Goal: Task Accomplishment & Management: Use online tool/utility

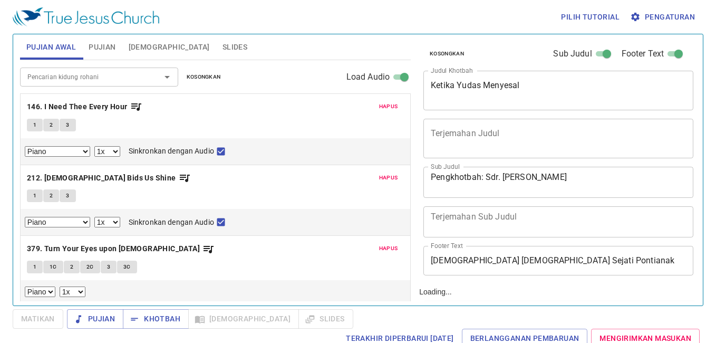
select select "1"
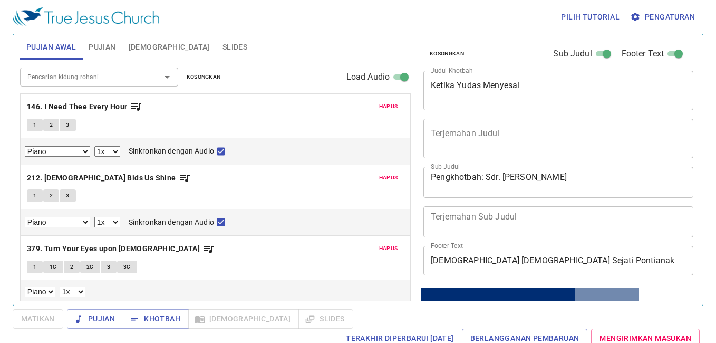
drag, startPoint x: 509, startPoint y: 76, endPoint x: 551, endPoint y: 32, distance: 60.8
drag, startPoint x: 551, startPoint y: 32, endPoint x: 272, endPoint y: 110, distance: 289.5
click at [272, 110] on p "146. I Need Thee Every Hour" at bounding box center [215, 106] width 377 height 13
click at [208, 74] on span "Kosongkan" at bounding box center [204, 76] width 34 height 9
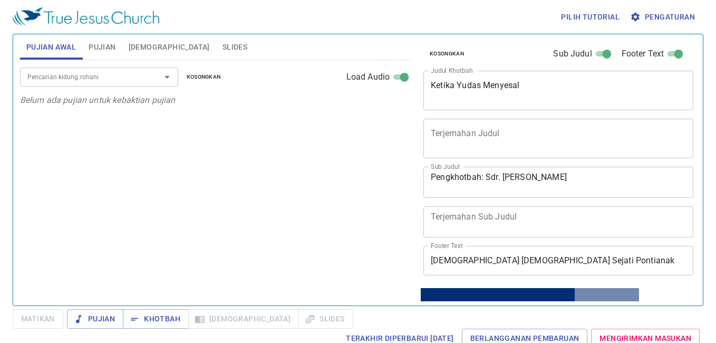
click at [103, 75] on input "Pencarian kidung rohani" at bounding box center [83, 77] width 121 height 12
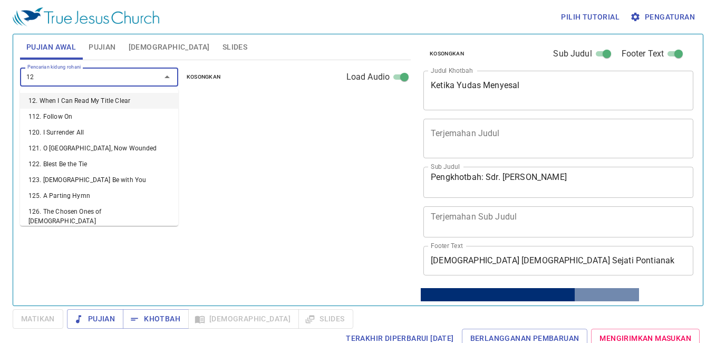
type input "127"
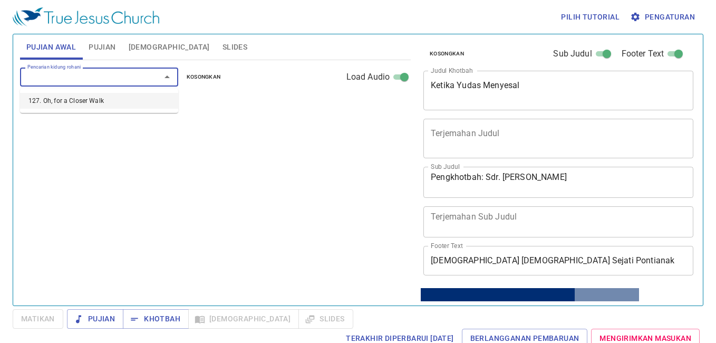
select select "1"
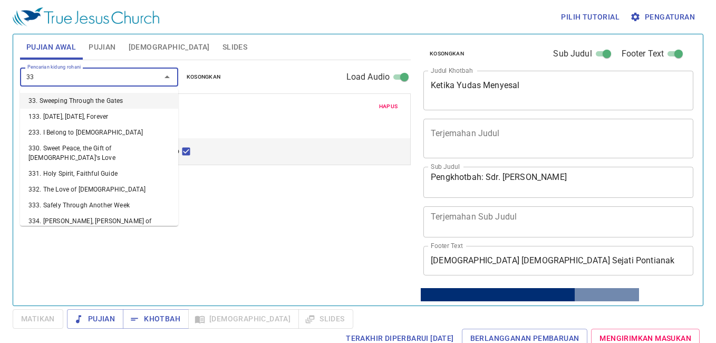
type input "337"
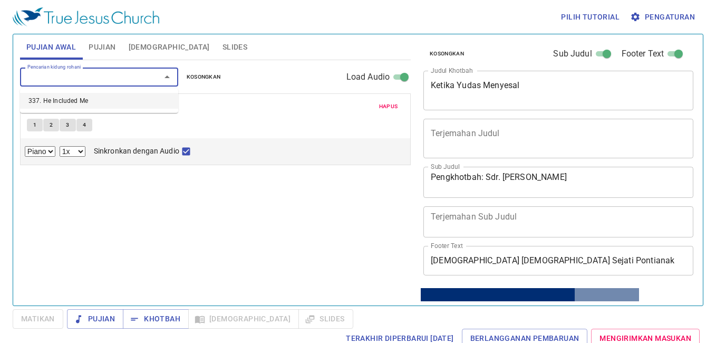
select select "1"
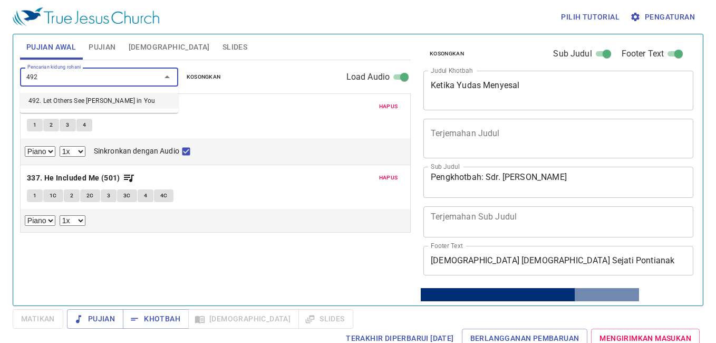
type input "492. Let Others See Jesus in You"
select select "1"
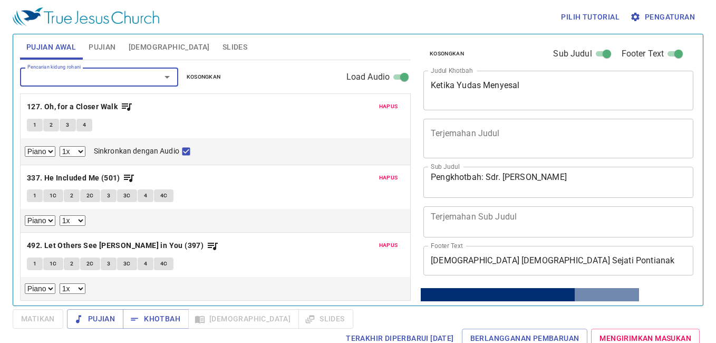
click at [392, 181] on span "Hapus" at bounding box center [388, 177] width 19 height 9
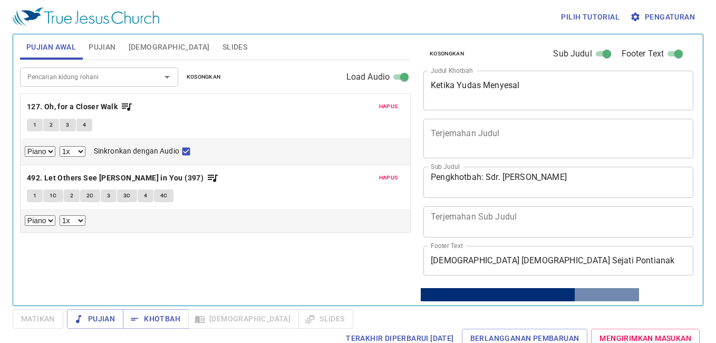
click at [392, 181] on span "Hapus" at bounding box center [388, 177] width 19 height 9
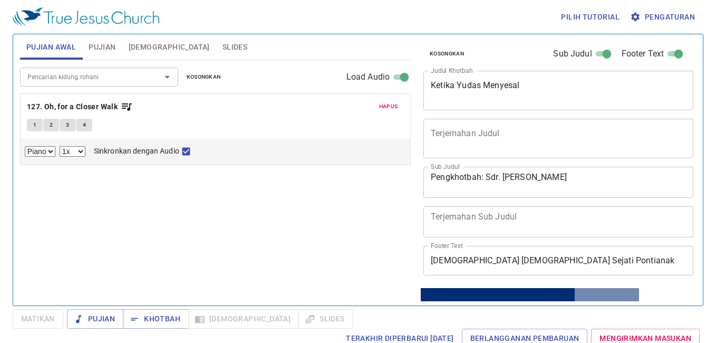
click at [35, 119] on button "1" at bounding box center [35, 125] width 16 height 13
checkbox input "false"
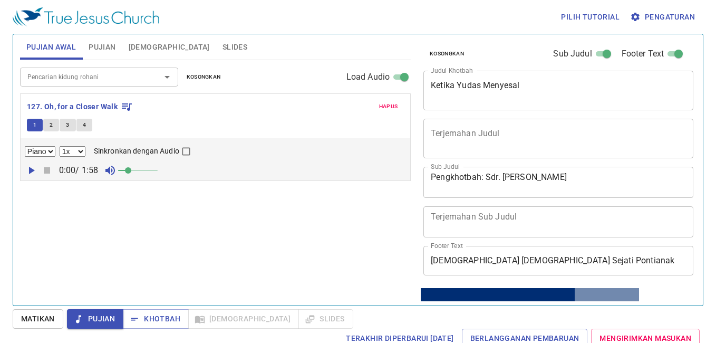
click at [634, 14] on icon "button" at bounding box center [635, 17] width 11 height 11
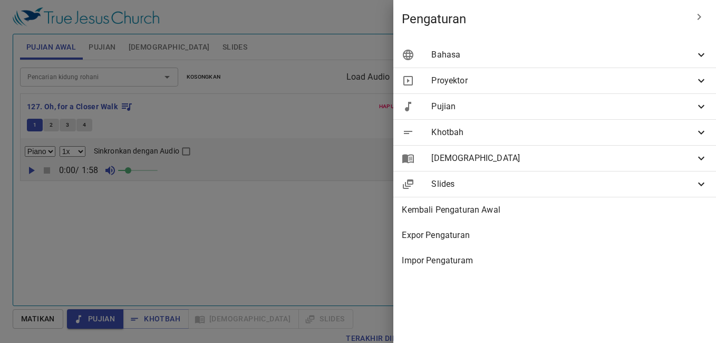
click at [476, 54] on span "Bahasa" at bounding box center [563, 54] width 264 height 13
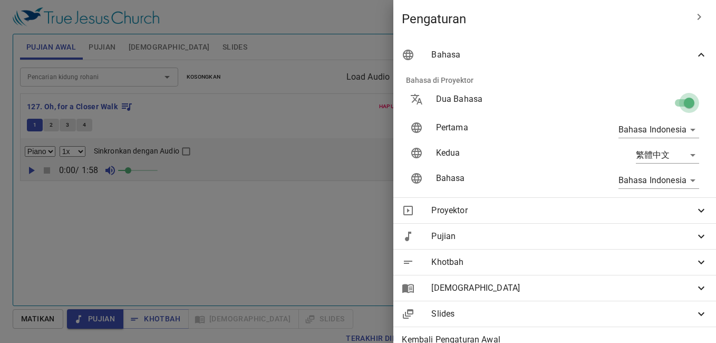
click at [667, 104] on input "checkbox" at bounding box center [689, 105] width 60 height 20
checkbox input "false"
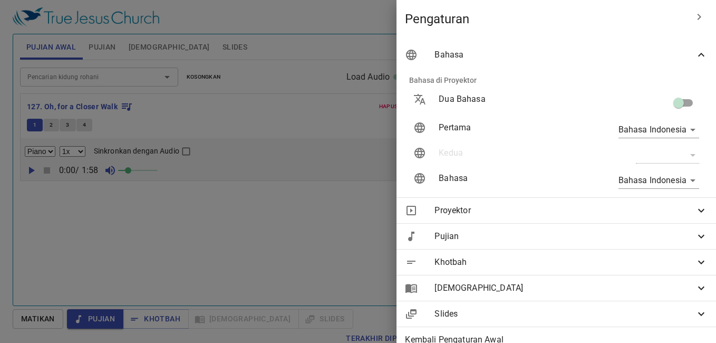
click at [130, 142] on div at bounding box center [358, 171] width 716 height 343
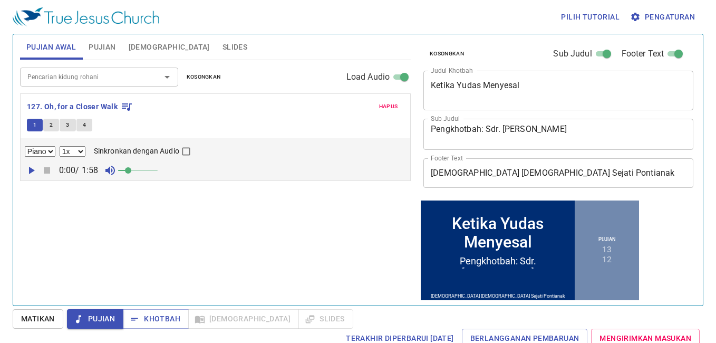
click at [103, 76] on input "Pencarian kidung rohani" at bounding box center [83, 77] width 121 height 12
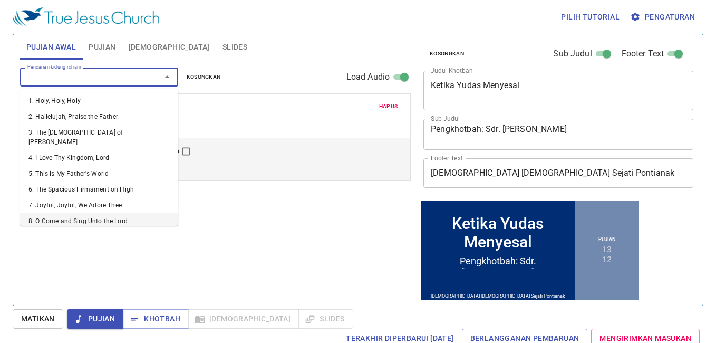
click at [176, 261] on div "Pencarian kidung rohani Pencarian kidung rohani Kosongkan Load Audio Hapus 127.…" at bounding box center [215, 178] width 391 height 236
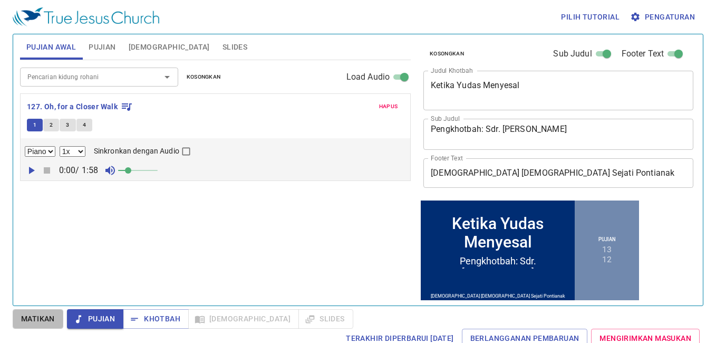
click at [33, 315] on button "Matikan" at bounding box center [38, 318] width 51 height 19
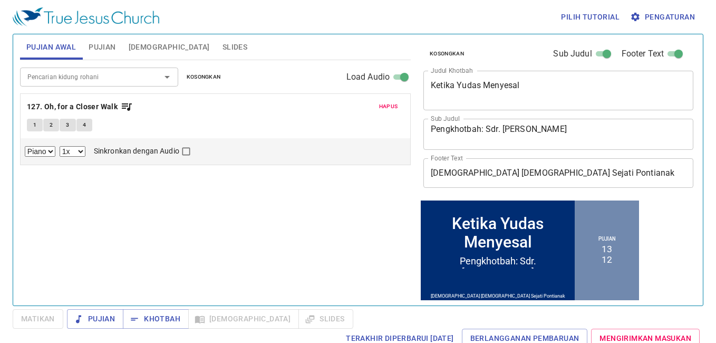
click at [87, 79] on input "Pencarian kidung rohani" at bounding box center [83, 77] width 121 height 12
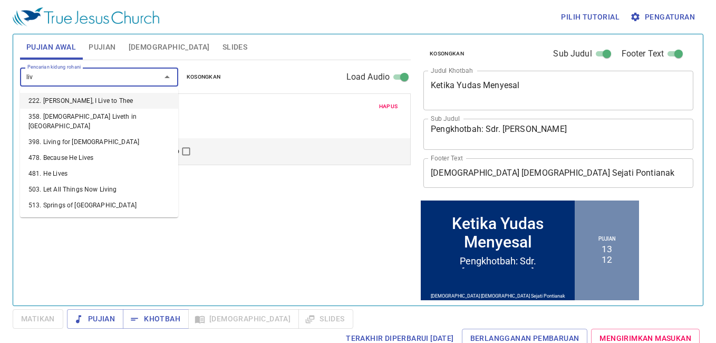
type input "live"
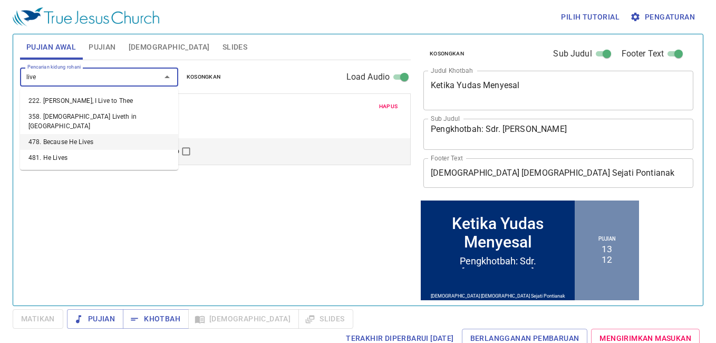
click at [106, 134] on li "478. Because He Lives" at bounding box center [99, 142] width 158 height 16
select select "1"
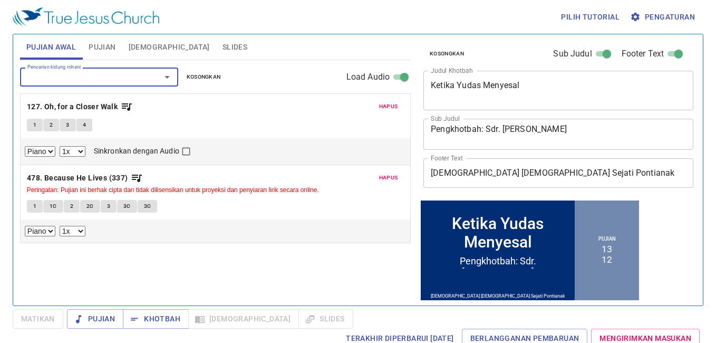
click at [32, 207] on button "1" at bounding box center [35, 206] width 16 height 13
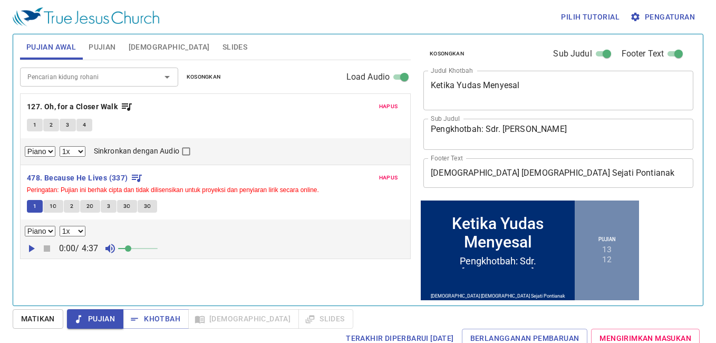
click at [48, 314] on span "Matikan" at bounding box center [38, 318] width 34 height 13
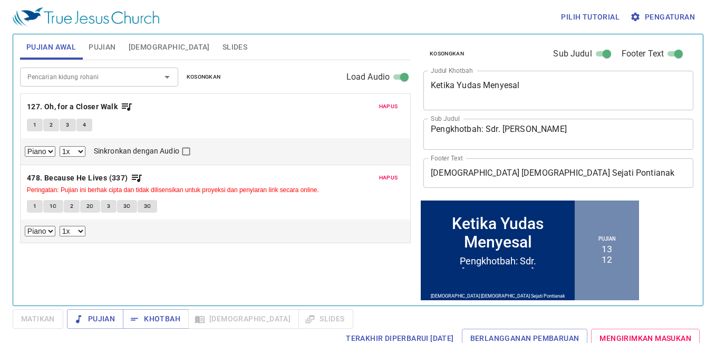
click at [70, 81] on input "Pencarian kidung rohani" at bounding box center [83, 77] width 121 height 12
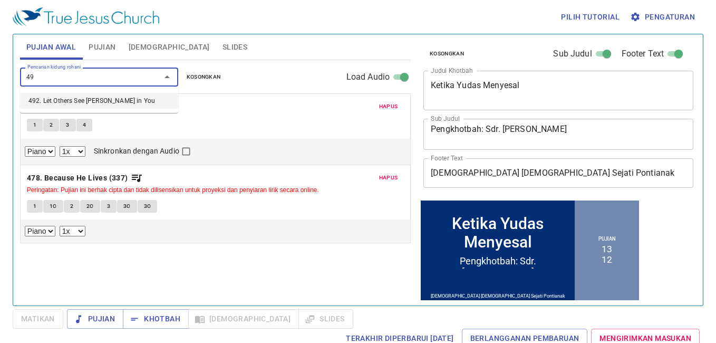
type input "4"
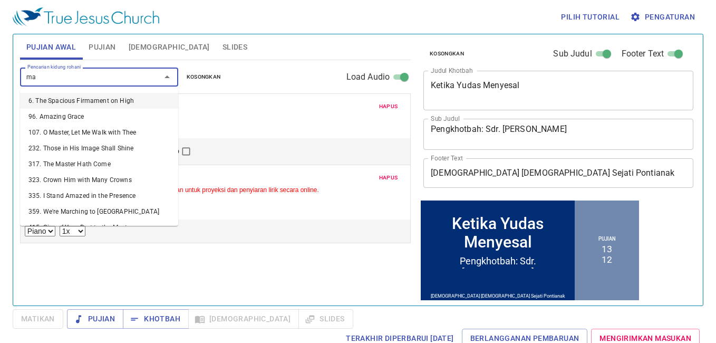
type input "m"
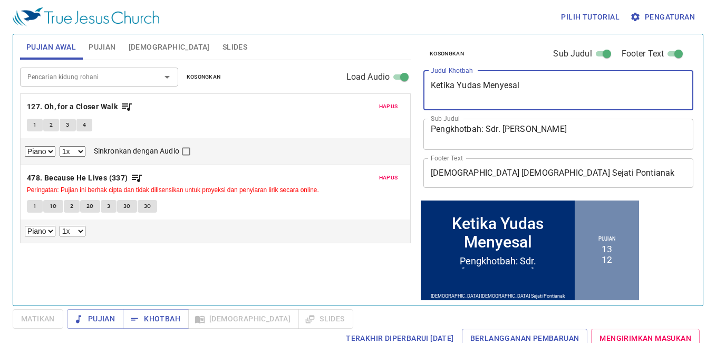
drag, startPoint x: 625, startPoint y: 91, endPoint x: 457, endPoint y: 96, distance: 167.1
click at [457, 96] on textarea "Ketika Yudas Menyesal" at bounding box center [558, 90] width 255 height 20
type textarea "K"
type textarea "Gunakan Setiap Kesempatan"
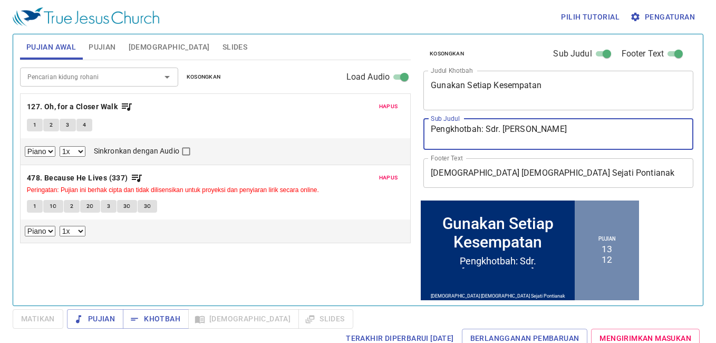
drag, startPoint x: 558, startPoint y: 131, endPoint x: 485, endPoint y: 141, distance: 73.9
click at [485, 141] on textarea "Pengkhotbah: Sdr. Billy Andreas" at bounding box center [558, 134] width 255 height 20
type textarea "Pengkhotbah:"
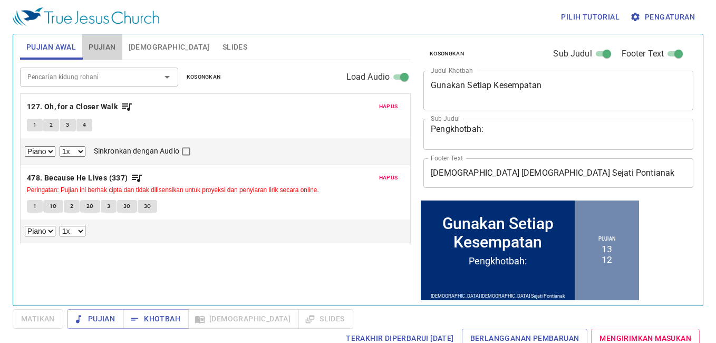
click at [100, 46] on span "Pujian" at bounding box center [102, 47] width 27 height 13
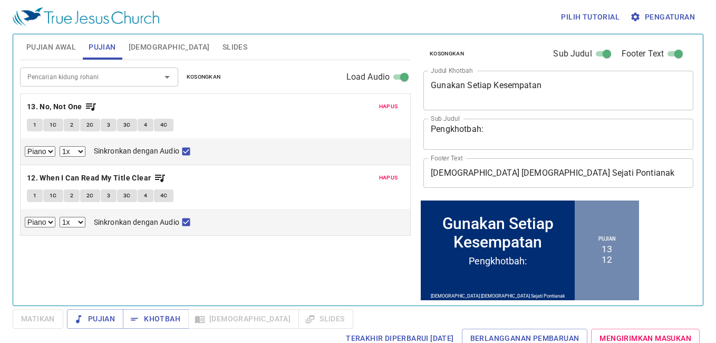
click at [202, 74] on span "Kosongkan" at bounding box center [204, 76] width 34 height 9
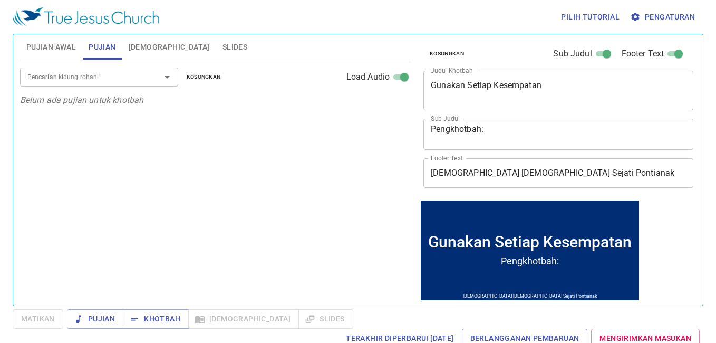
click at [81, 81] on input "Pencarian kidung rohani" at bounding box center [83, 77] width 121 height 12
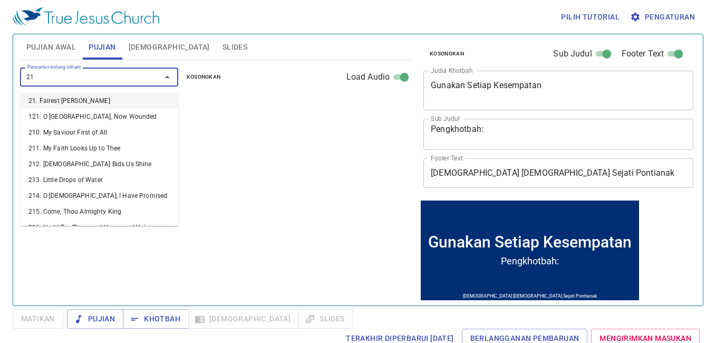
type input "210"
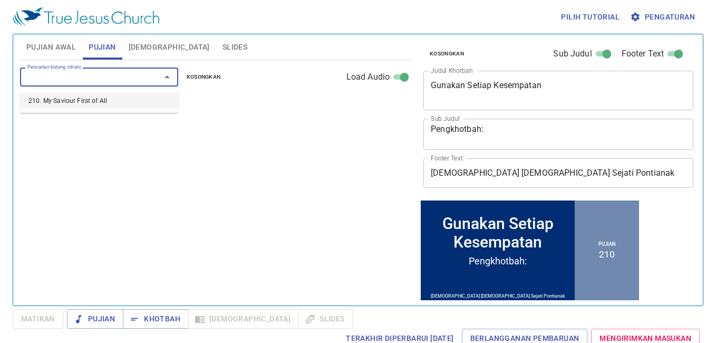
select select "1"
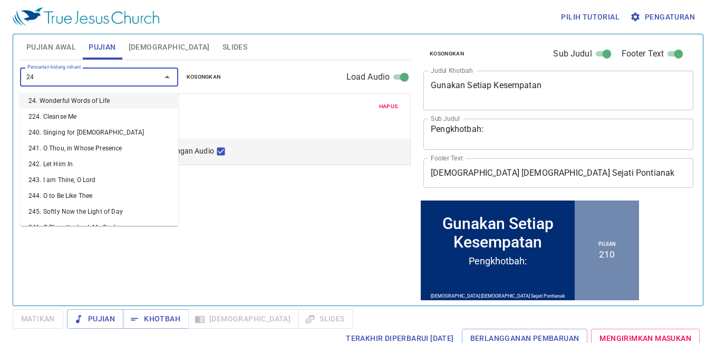
type input "245"
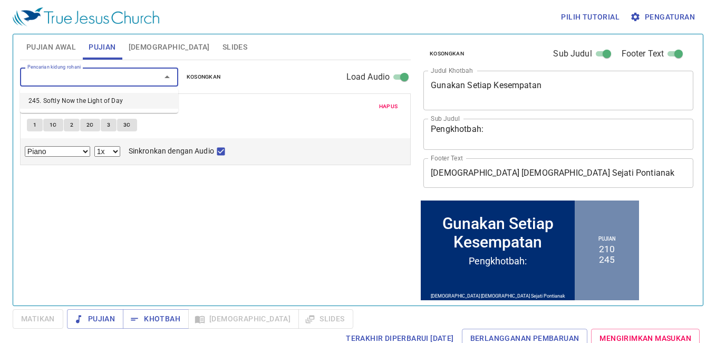
select select "1"
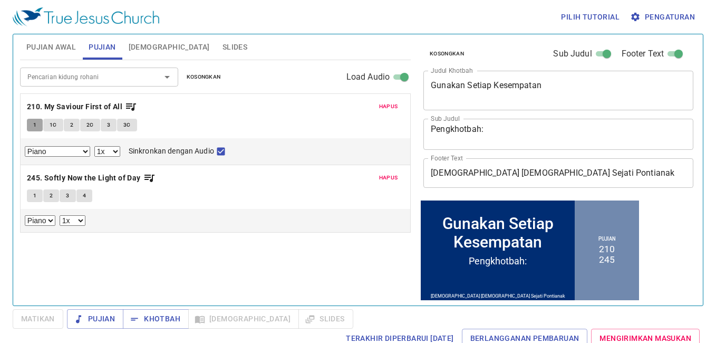
click at [33, 124] on span "1" at bounding box center [34, 124] width 3 height 9
checkbox input "false"
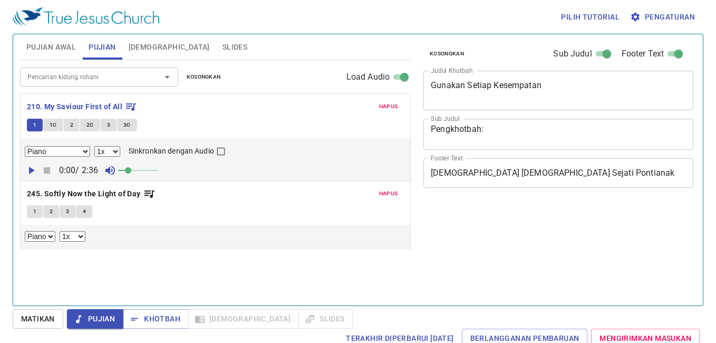
select select "1"
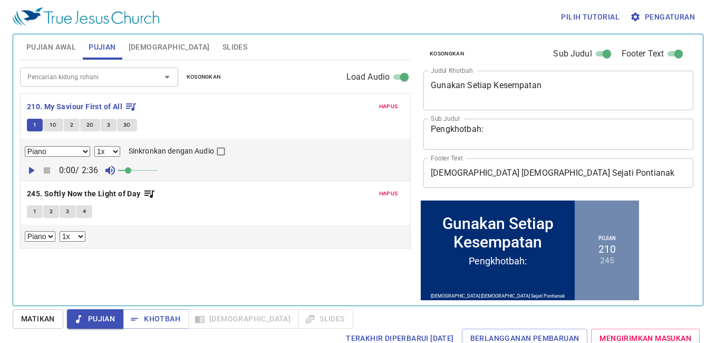
click at [46, 324] on span "Matikan" at bounding box center [38, 318] width 34 height 13
click at [47, 314] on span "Matikan" at bounding box center [38, 318] width 51 height 19
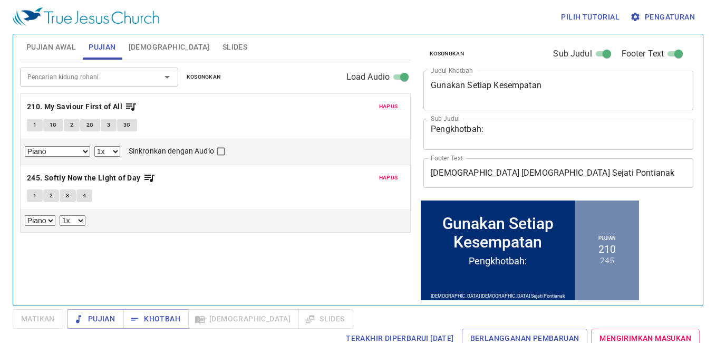
click at [44, 320] on span "Matikan" at bounding box center [38, 318] width 51 height 19
click at [32, 198] on button "1" at bounding box center [35, 195] width 16 height 13
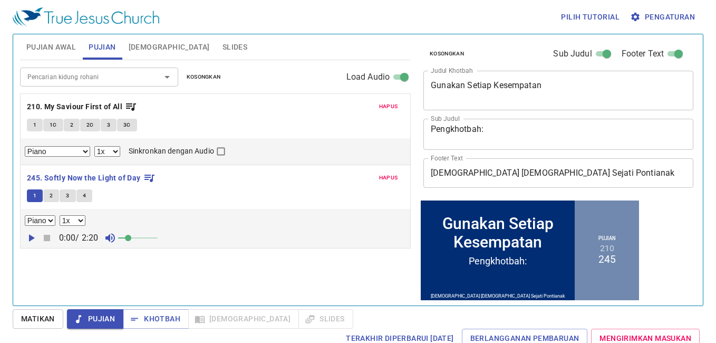
click at [45, 322] on span "Matikan" at bounding box center [38, 318] width 34 height 13
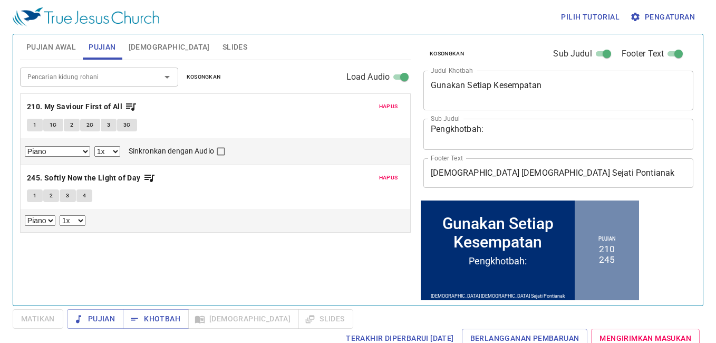
click at [523, 134] on textarea "Pengkhotbah:" at bounding box center [558, 134] width 255 height 20
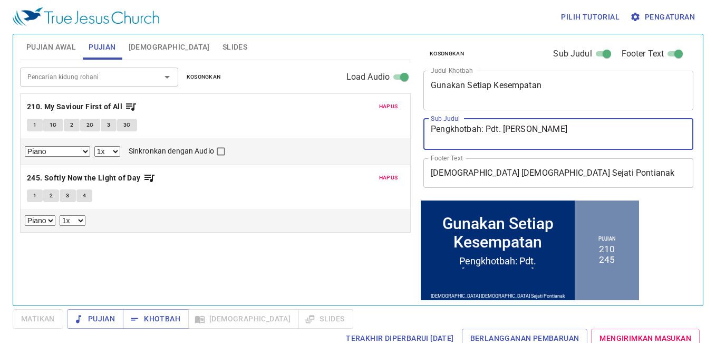
type textarea "Pengkhotbah: Pdt. Yaob"
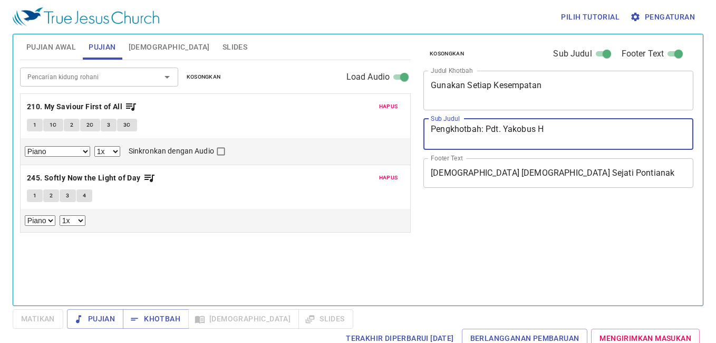
select select "1"
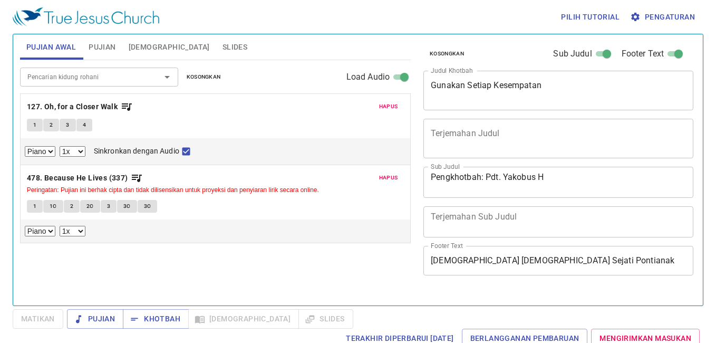
select select "1"
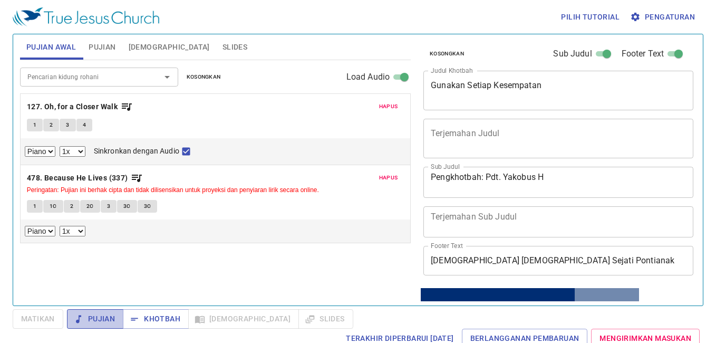
click at [115, 319] on button "Pujian" at bounding box center [95, 318] width 56 height 19
click at [666, 14] on span "Pengaturan" at bounding box center [663, 17] width 63 height 13
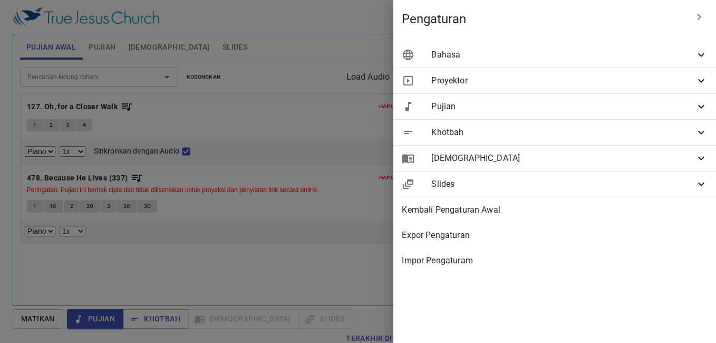
click at [494, 55] on span "Bahasa" at bounding box center [563, 54] width 264 height 13
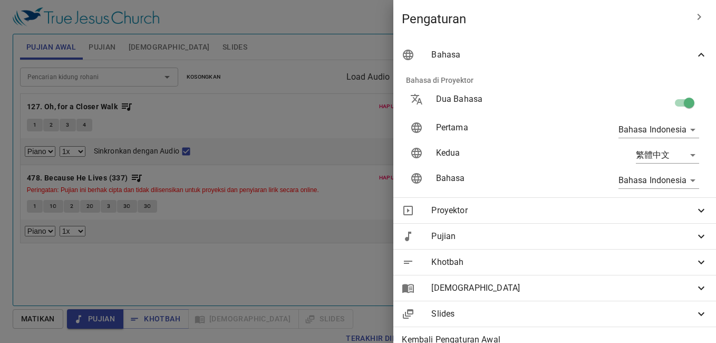
click at [687, 105] on input "checkbox" at bounding box center [689, 105] width 60 height 20
checkbox input "false"
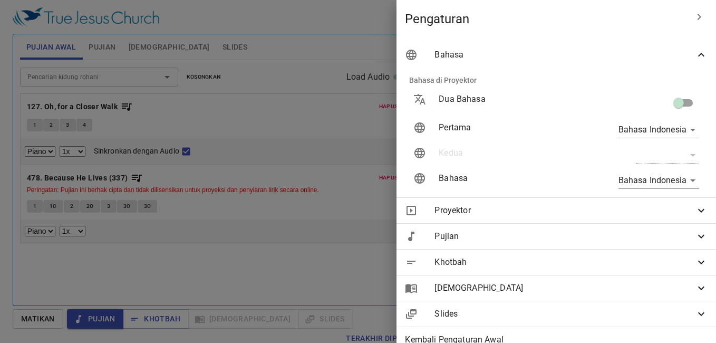
click at [339, 128] on div at bounding box center [358, 171] width 716 height 343
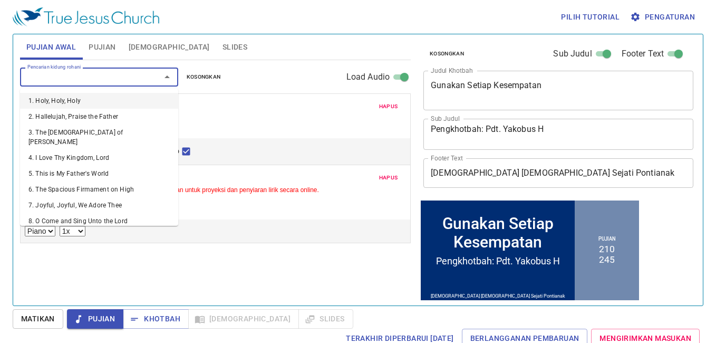
click at [94, 81] on input "Pencarian kidung rohani" at bounding box center [83, 77] width 121 height 12
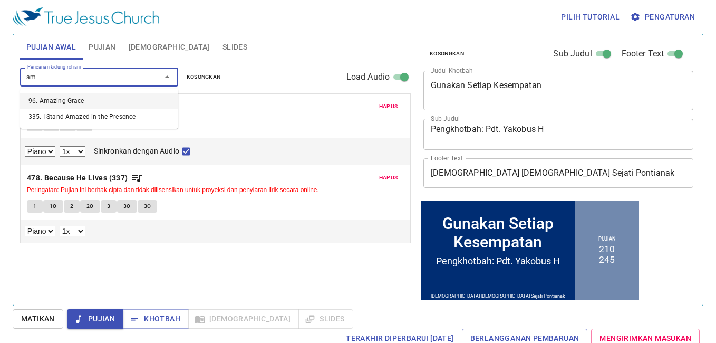
type input "a"
type input "my go"
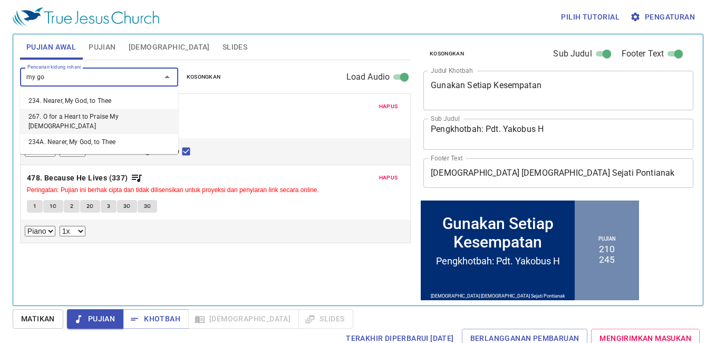
click at [113, 114] on li "267. O for a Heart to Praise My God" at bounding box center [99, 121] width 158 height 25
select select "1"
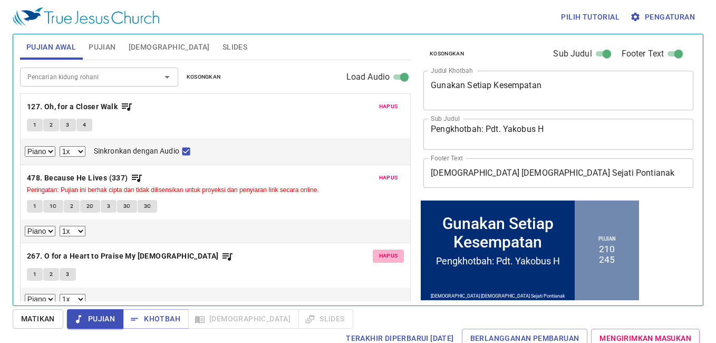
click at [385, 256] on span "Hapus" at bounding box center [388, 255] width 19 height 9
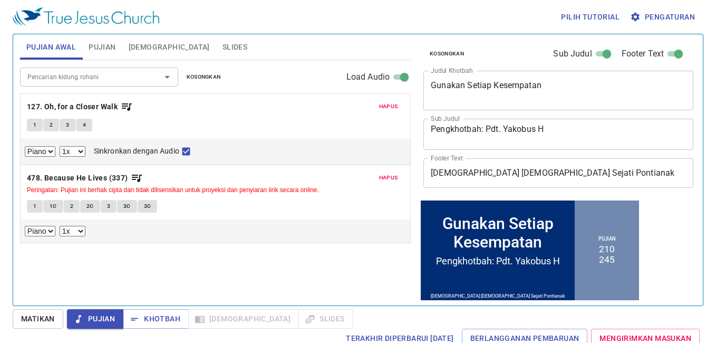
click at [368, 261] on div "Pencarian kidung rohani Pencarian kidung rohani Kosongkan Load Audio Hapus 127.…" at bounding box center [215, 178] width 391 height 236
click at [216, 48] on button "Slides" at bounding box center [234, 46] width 37 height 25
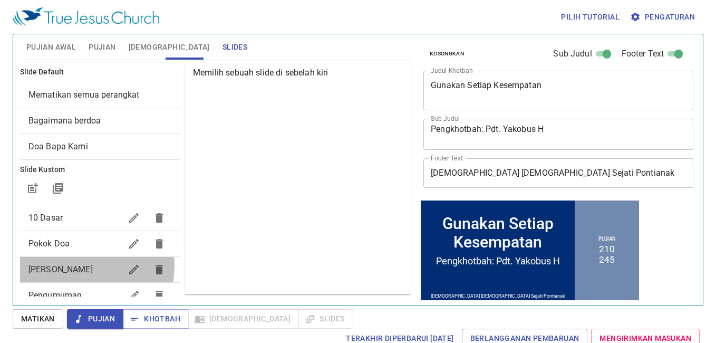
click at [72, 265] on span "[PERSON_NAME] Berdoa" at bounding box center [60, 269] width 64 height 10
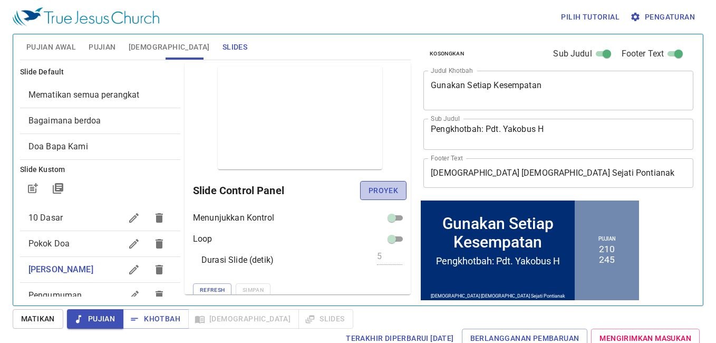
click at [372, 190] on span "Proyek" at bounding box center [383, 190] width 30 height 13
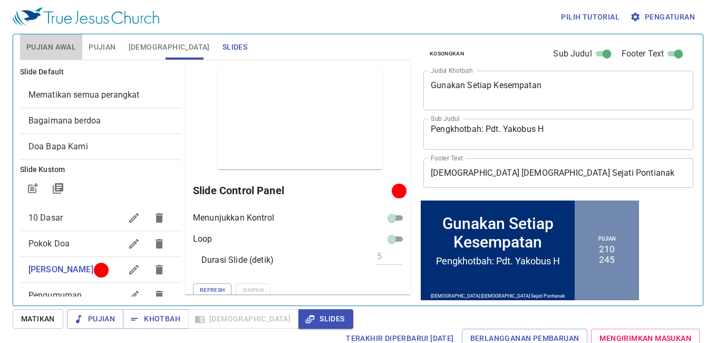
click at [67, 43] on span "Pujian Awal" at bounding box center [51, 47] width 50 height 13
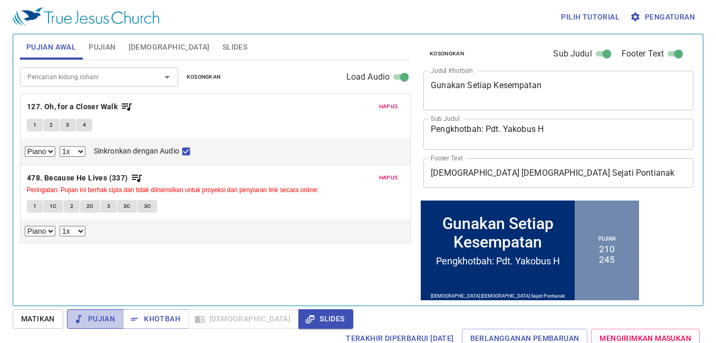
click at [91, 313] on span "Pujian" at bounding box center [95, 318] width 40 height 13
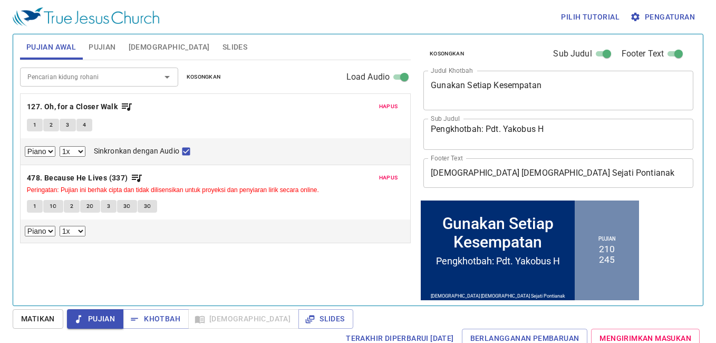
click at [572, 132] on textarea "Pengkhotbah: Pdt. Yakobus H" at bounding box center [558, 134] width 255 height 20
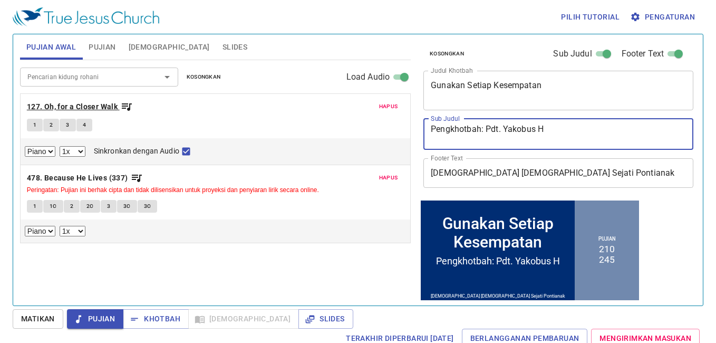
click at [72, 106] on b "127. Oh, for a Closer Walk" at bounding box center [72, 106] width 91 height 13
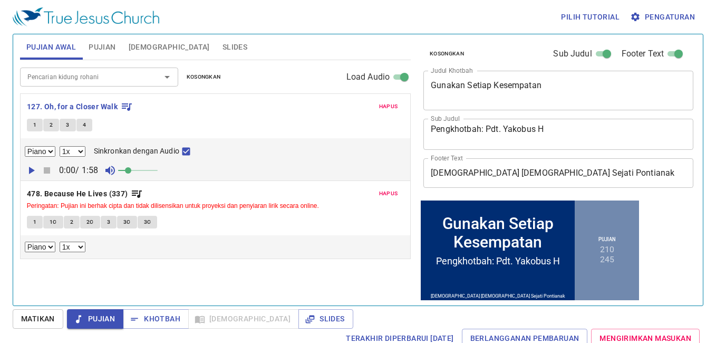
click at [33, 126] on span "1" at bounding box center [34, 124] width 3 height 9
checkbox input "false"
click at [41, 192] on b "478. Because He Lives (337)" at bounding box center [77, 193] width 101 height 13
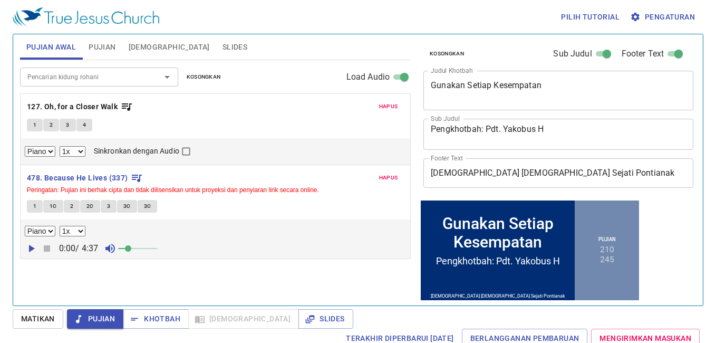
click at [43, 211] on div "1 1C 2 2C 3 3C 3C" at bounding box center [215, 207] width 377 height 15
click at [35, 207] on span "1" at bounding box center [34, 205] width 3 height 9
click at [307, 317] on span "Slides" at bounding box center [325, 318] width 37 height 13
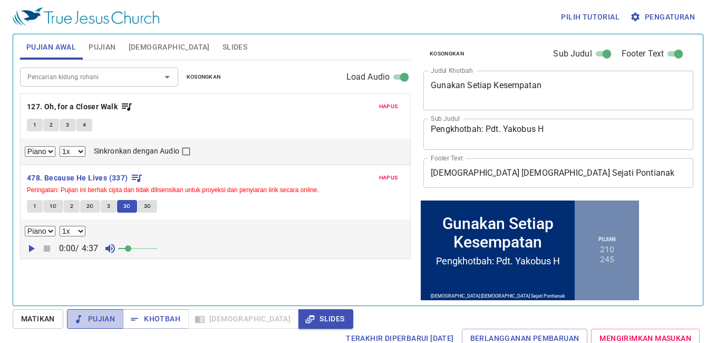
click at [110, 315] on span "Pujian" at bounding box center [95, 318] width 40 height 13
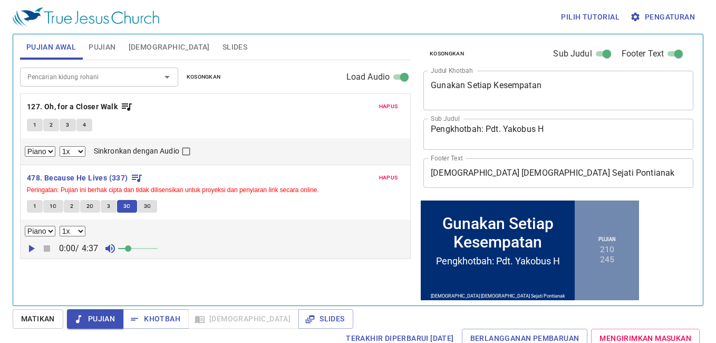
click at [110, 47] on span "Pujian" at bounding box center [102, 47] width 27 height 13
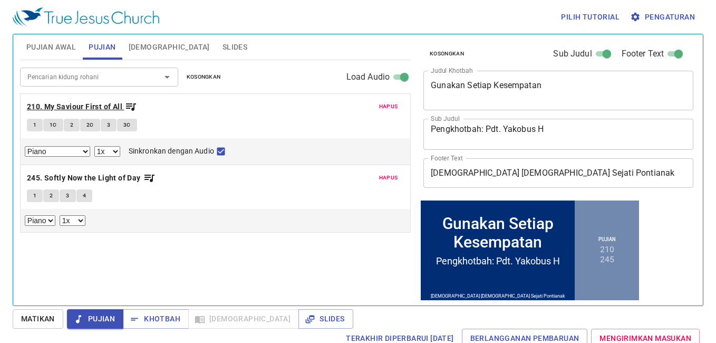
click at [37, 106] on b "210. My Saviour First of All" at bounding box center [74, 106] width 95 height 13
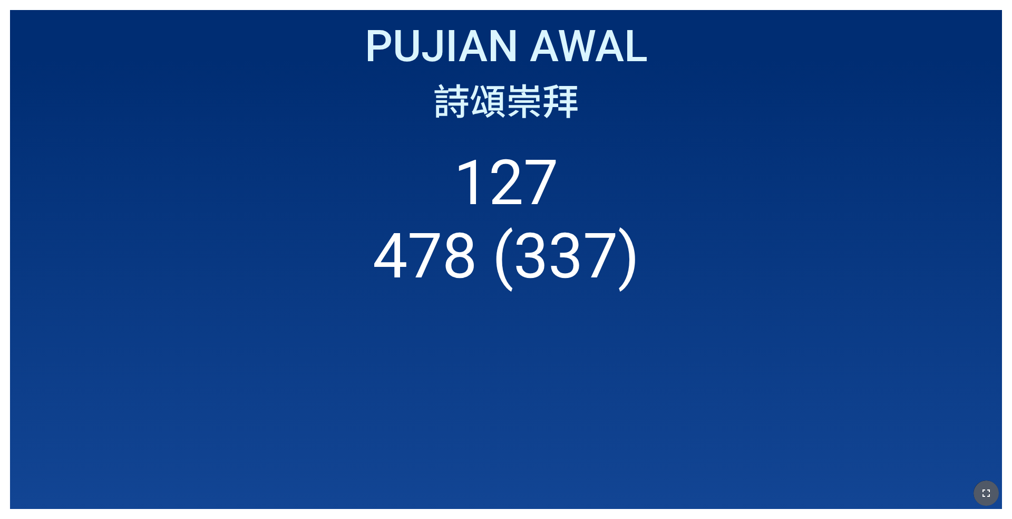
click at [711, 345] on icon "button" at bounding box center [986, 492] width 13 height 13
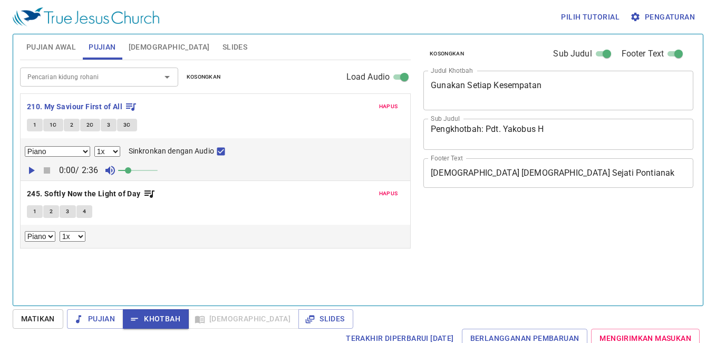
select select "1"
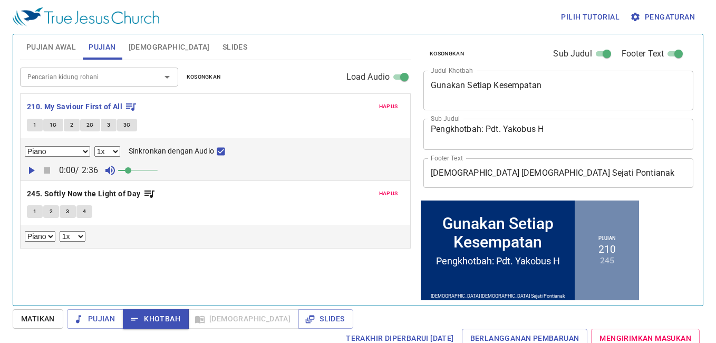
click at [35, 128] on span "1" at bounding box center [34, 124] width 3 height 9
checkbox input "false"
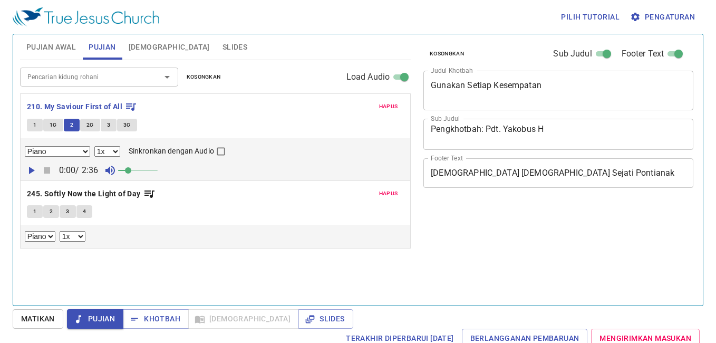
select select "1"
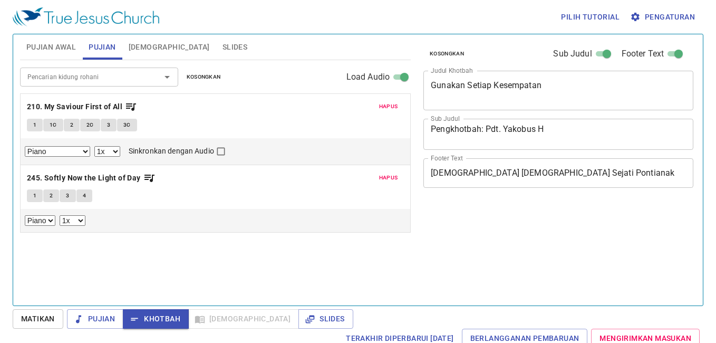
select select "1"
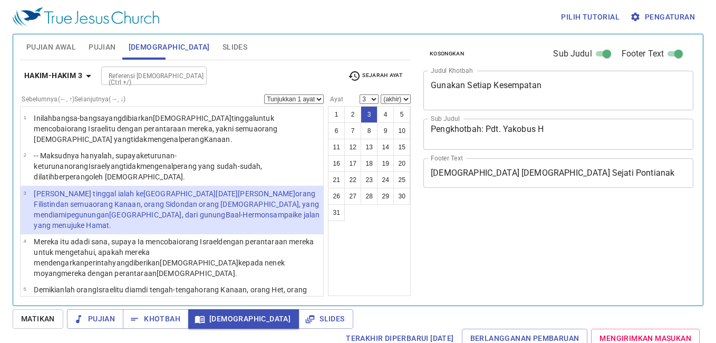
select select "3"
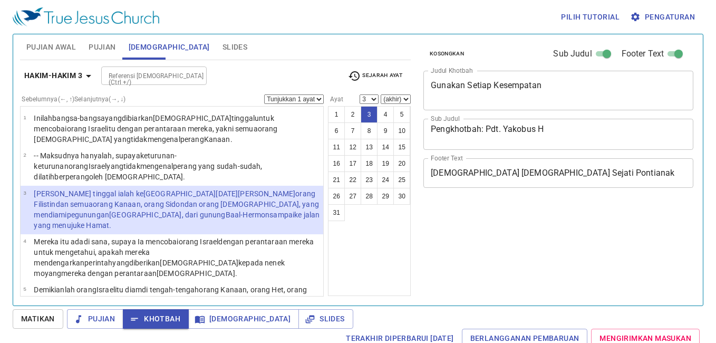
select select "3"
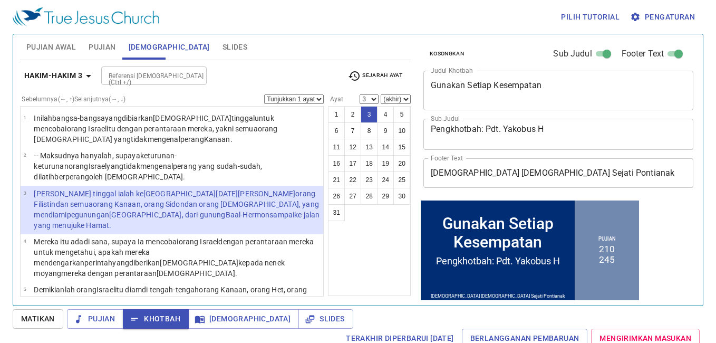
click at [77, 76] on div "Ul 20:18 Ul 20:17 Ul 20:16 Ul 20 Hak 3:4 Hak 3:3 Hak 3:2 Hak 3:1 Hak 3" at bounding box center [358, 171] width 716 height 343
click at [82, 80] on div "Ul 20:18 Ul 20:17 Ul 20:16 Ul 20 Hak 3:4 Hak 3:3 Hak 3:2 Hak 3:1 Hak 3" at bounding box center [358, 171] width 716 height 343
click at [75, 77] on div "Ul 20:18 Ul 20:17 Ul 20:16 Ul 20 Hak 3:4 Hak 3:3 Hak 3:2 Hak 3:1 Hak 3" at bounding box center [358, 171] width 716 height 343
click at [75, 76] on div "Ul 20:18 Ul 20:17 Ul 20:16 Ul 20 Hak 3:4 Hak 3:3 Hak 3:2 Hak 3:1 Hak 3" at bounding box center [358, 171] width 716 height 343
click at [75, 71] on div "Ul 20:18 Ul 20:17 Ul 20:16 Ul 20 Hak 3:4 Hak 3:3 Hak 3:2 Hak 3:1 Hak 3" at bounding box center [358, 171] width 716 height 343
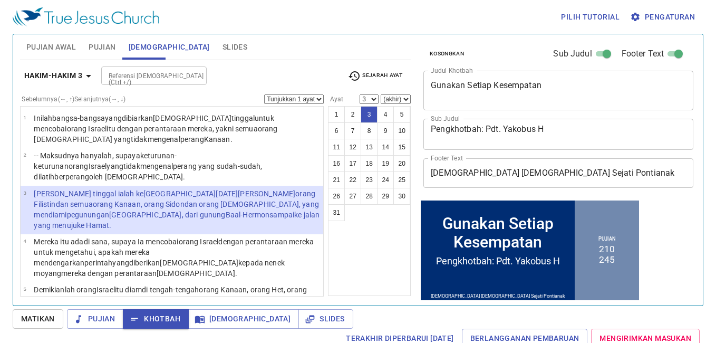
click at [75, 70] on div "Ul 20:18 Ul 20:17 Ul 20:16 Ul 20 Hak 3:4 Hak 3:3 Hak 3:2 Hak 3:1 Hak 3" at bounding box center [358, 171] width 716 height 343
click at [75, 70] on body "Pilih tutorial Pengaturan Pujian Awal Pujian Alkitab Slides Pencarian kidung ro…" at bounding box center [358, 171] width 716 height 343
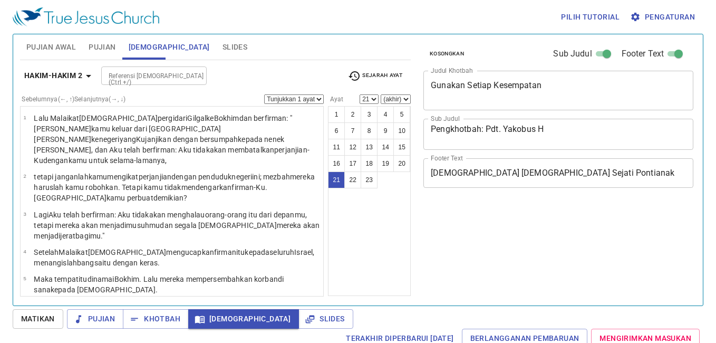
select select "21"
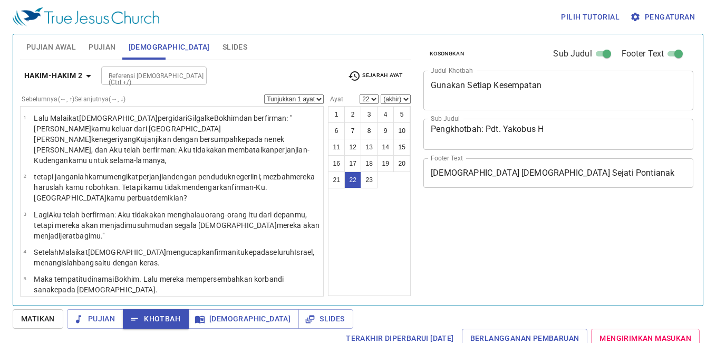
select select "22"
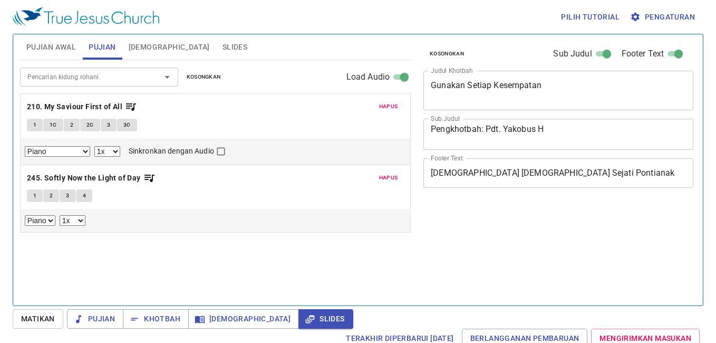
select select "1"
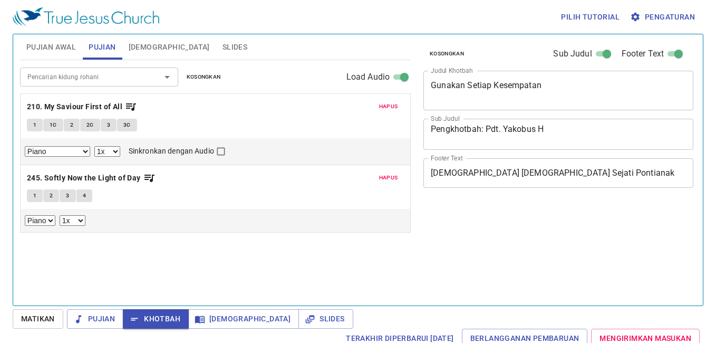
select select "1"
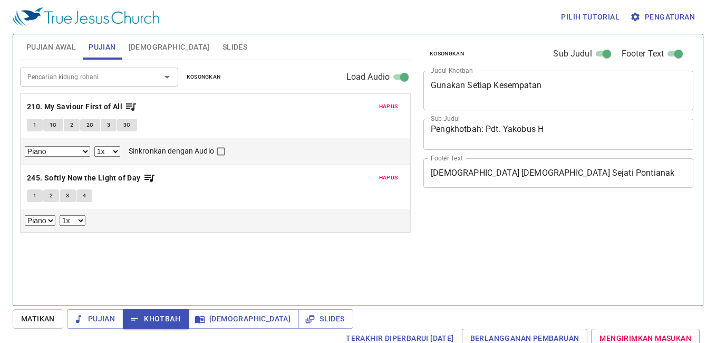
select select "1"
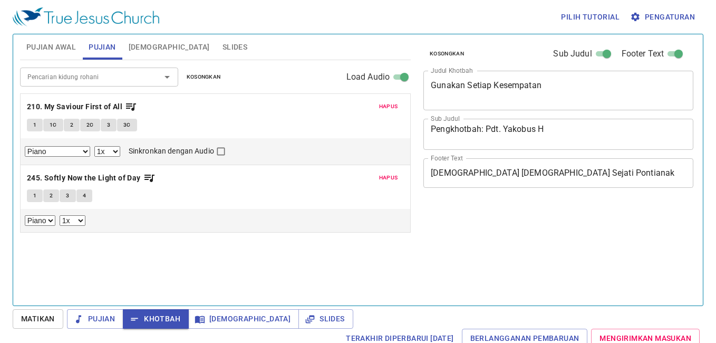
select select "1"
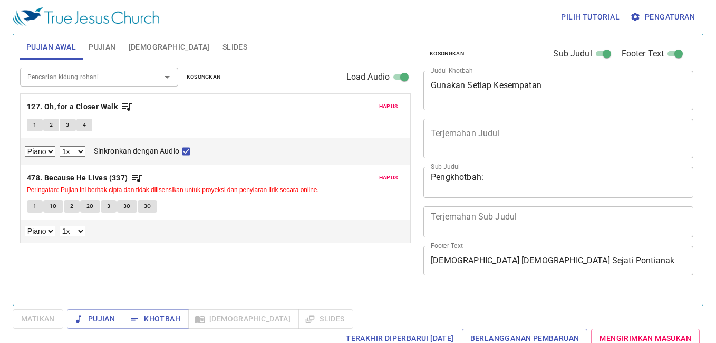
select select "1"
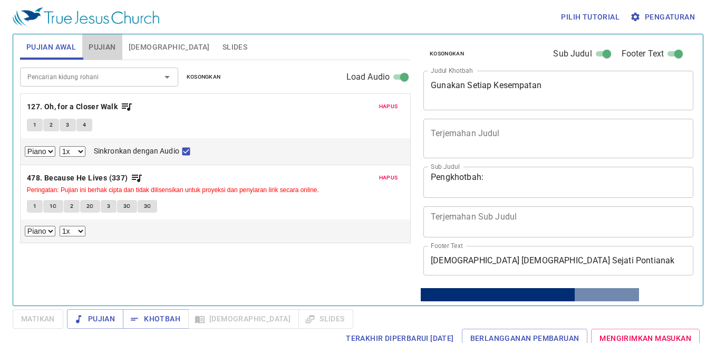
click at [96, 46] on span "Pujian" at bounding box center [102, 47] width 27 height 13
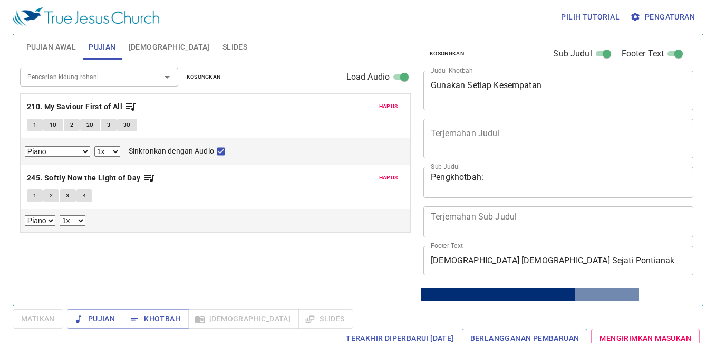
click at [53, 53] on span "Pujian Awal" at bounding box center [51, 47] width 50 height 13
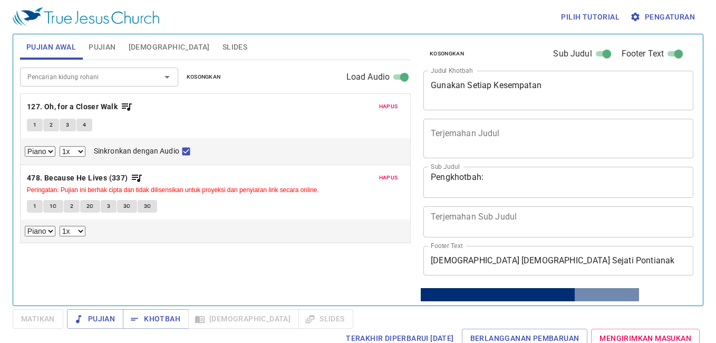
click at [216, 37] on button "Slides" at bounding box center [234, 46] width 37 height 25
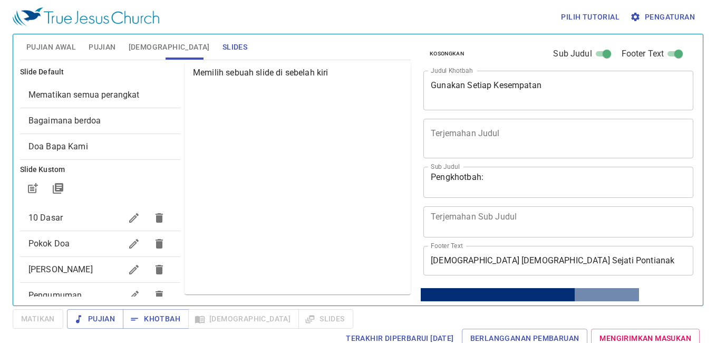
click at [64, 269] on span "[PERSON_NAME] Berdoa" at bounding box center [60, 269] width 64 height 10
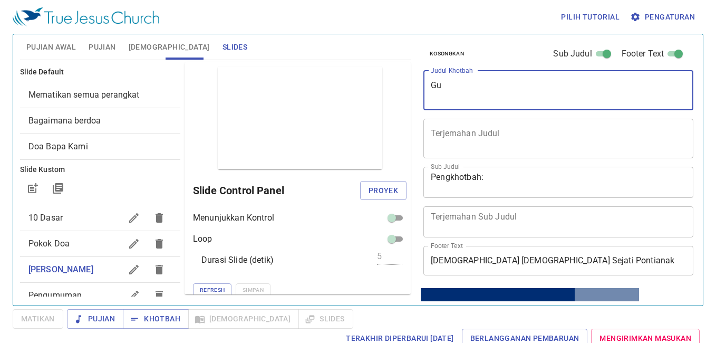
type textarea "G"
type textarea "Pilihlah Dari Antara Saudaram"
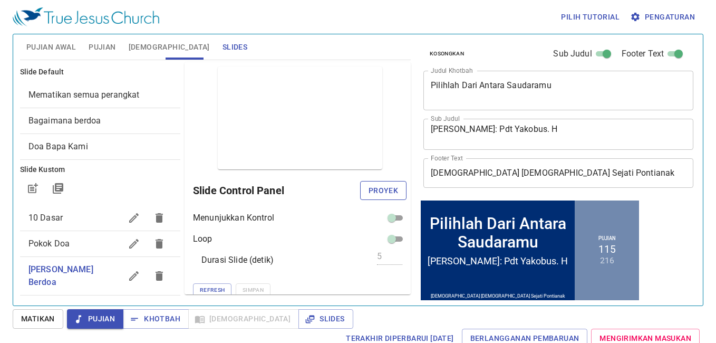
click at [390, 186] on span "Proyek" at bounding box center [383, 190] width 30 height 13
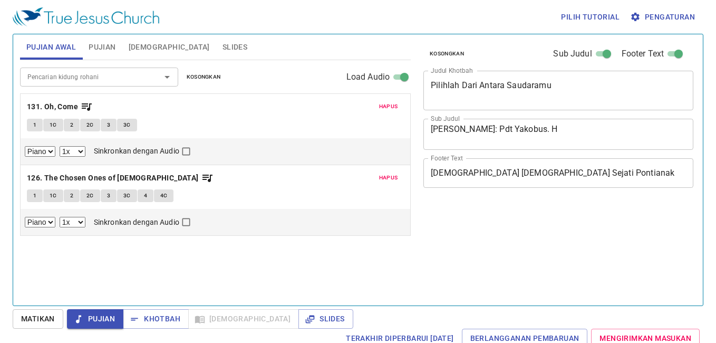
select select "1"
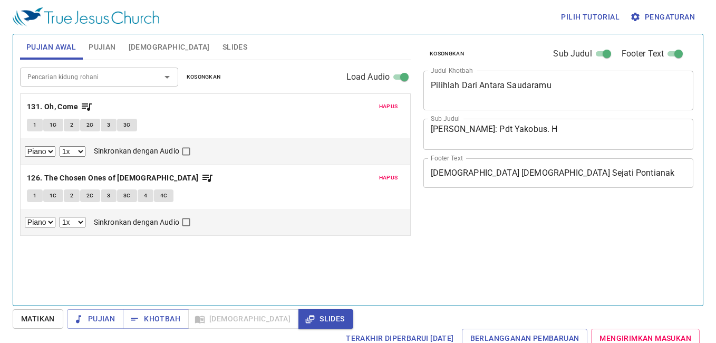
select select "1"
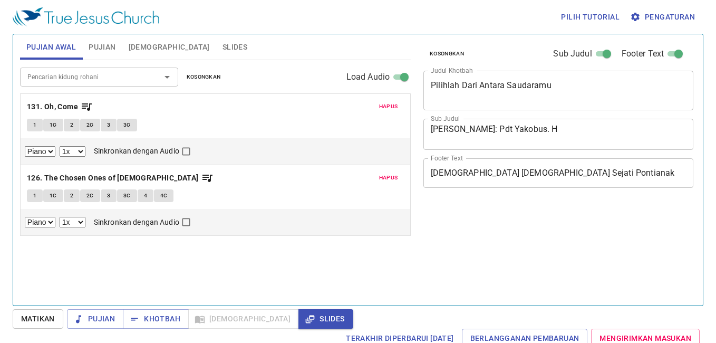
select select "1"
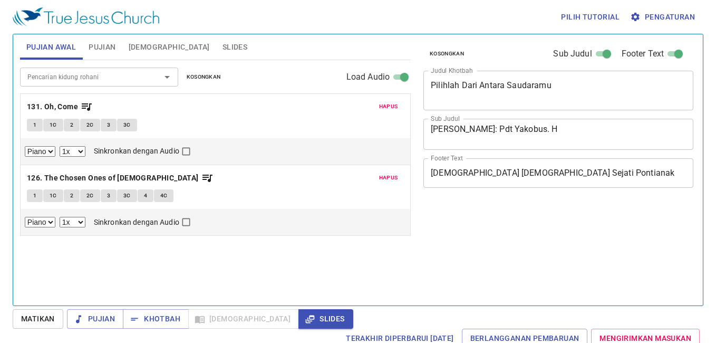
select select "1"
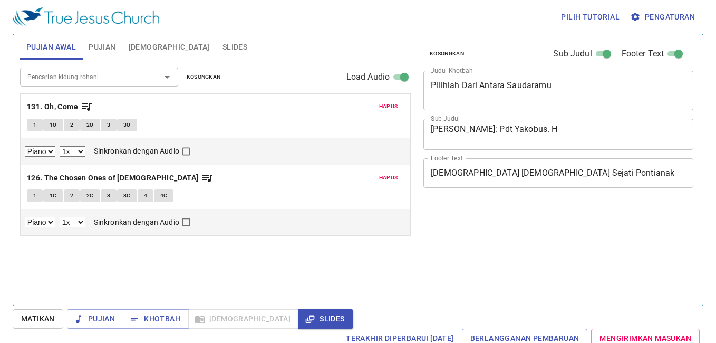
select select "1"
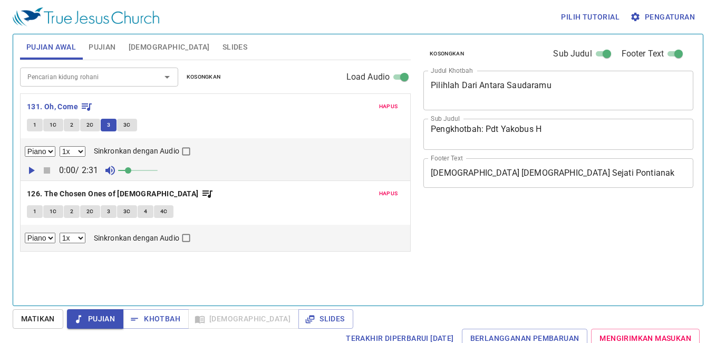
select select "1"
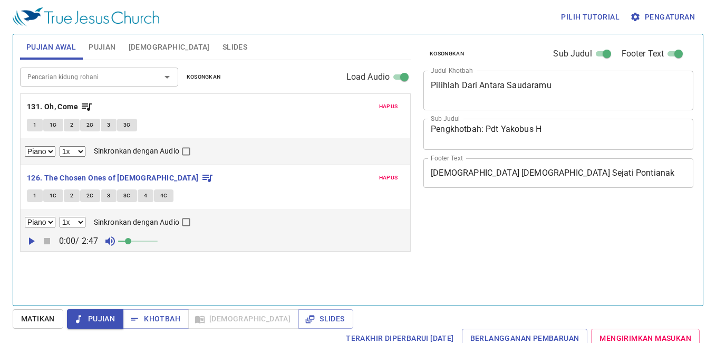
select select "1"
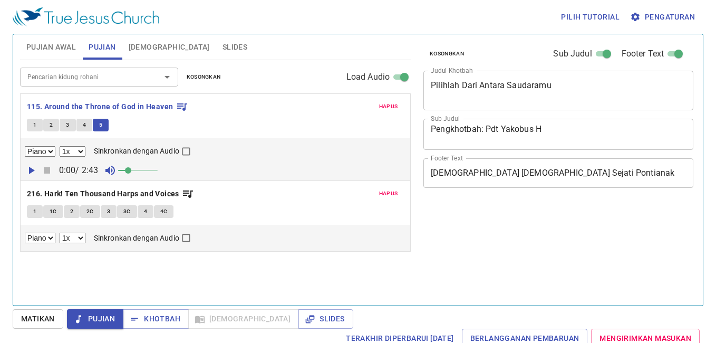
select select "1"
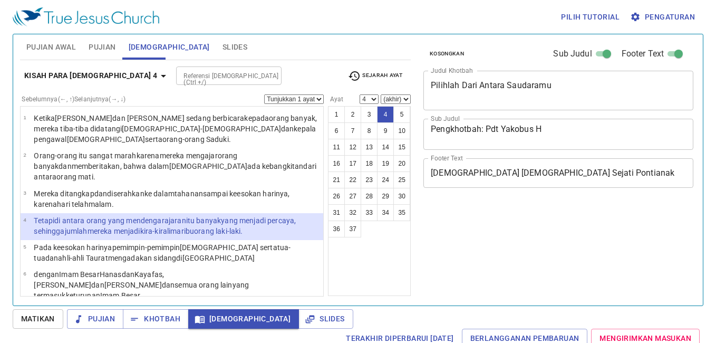
select select "4"
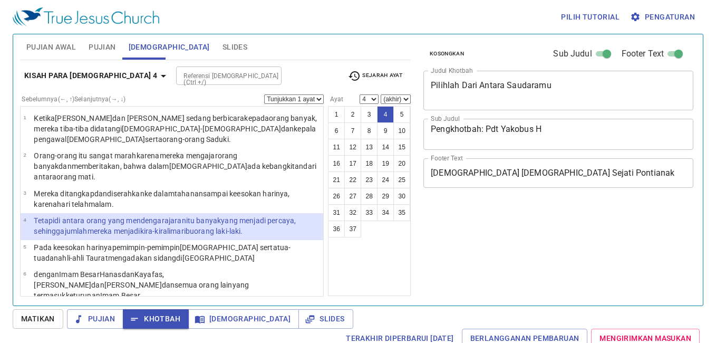
select select "4"
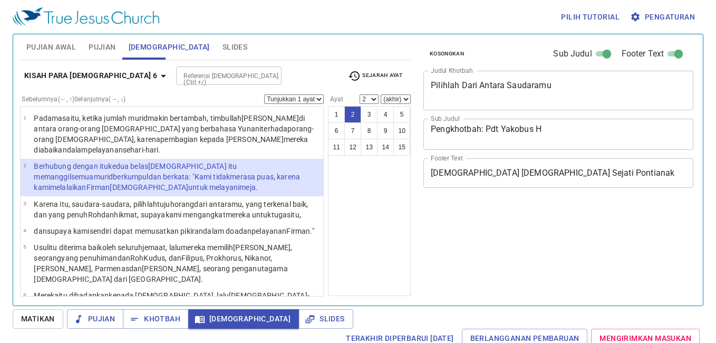
select select "2"
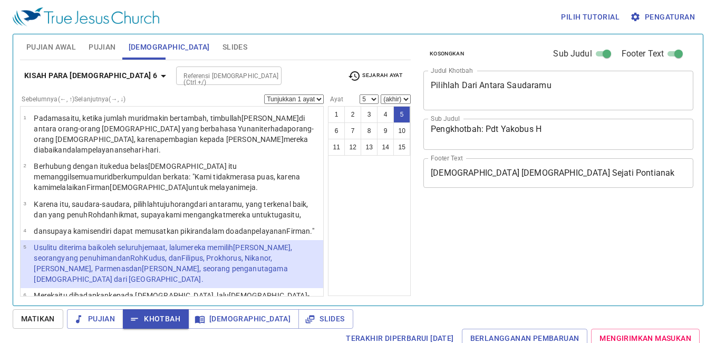
select select "5"
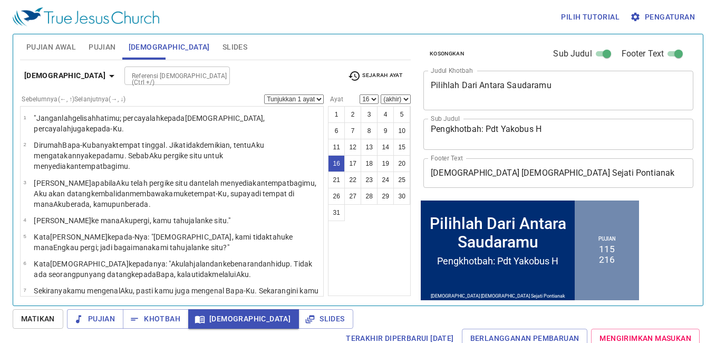
select select "17"
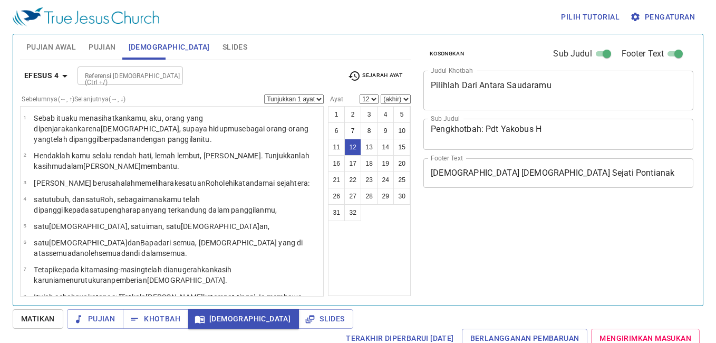
select select "12"
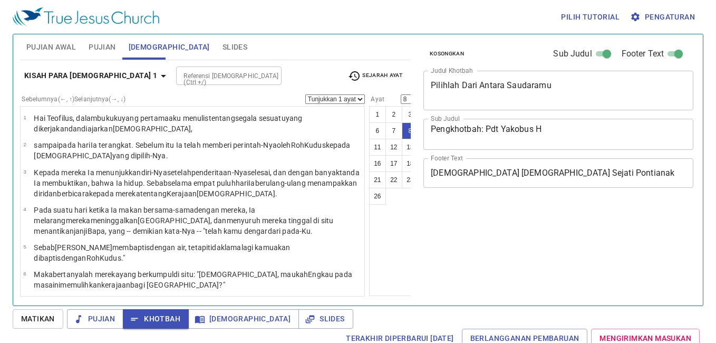
select select "8"
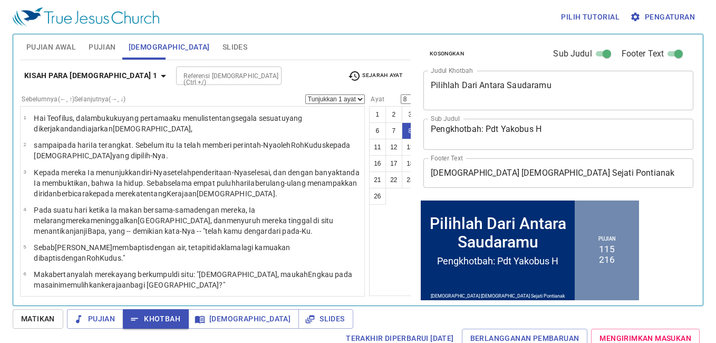
scroll to position [105, 0]
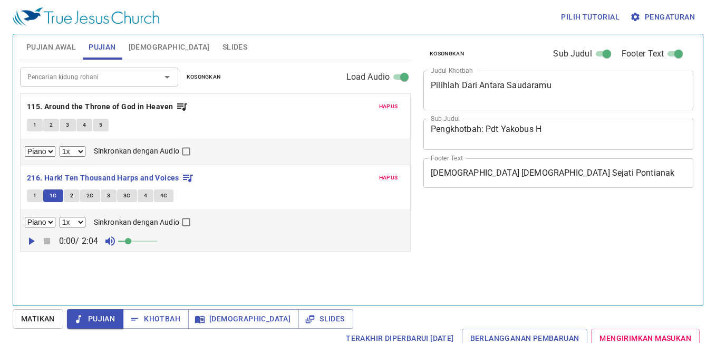
select select "1"
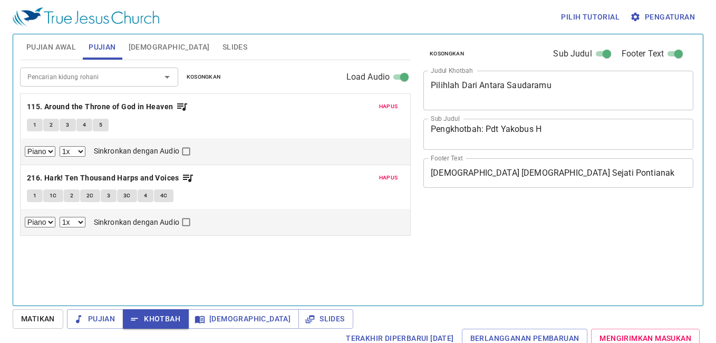
select select "1"
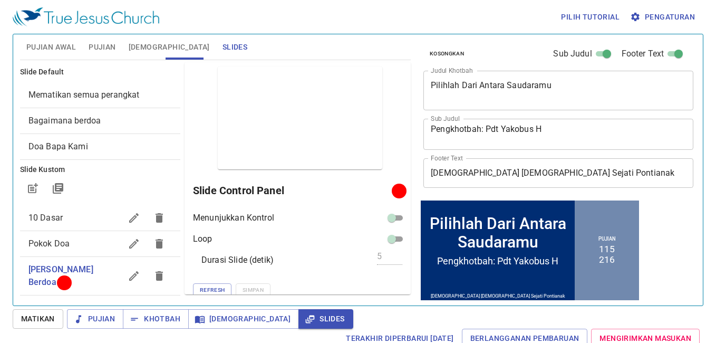
click at [67, 303] on span "Pengumuman" at bounding box center [55, 308] width 54 height 10
click at [64, 303] on span "Pengumuman" at bounding box center [55, 308] width 54 height 10
click at [47, 303] on span "Pengumuman" at bounding box center [55, 308] width 54 height 10
click at [41, 303] on span "Pengumuman" at bounding box center [55, 308] width 54 height 10
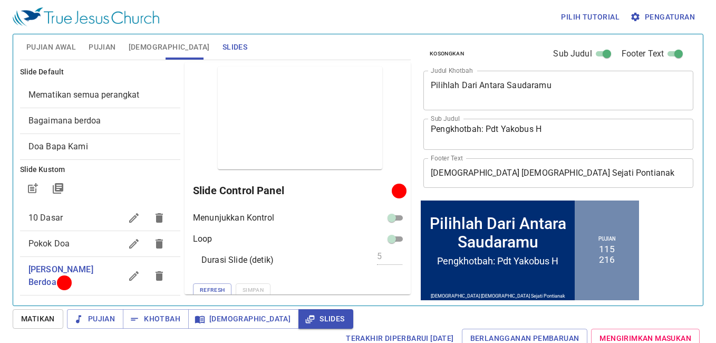
click at [41, 303] on span "Pengumuman" at bounding box center [55, 308] width 54 height 10
